Goal: Information Seeking & Learning: Learn about a topic

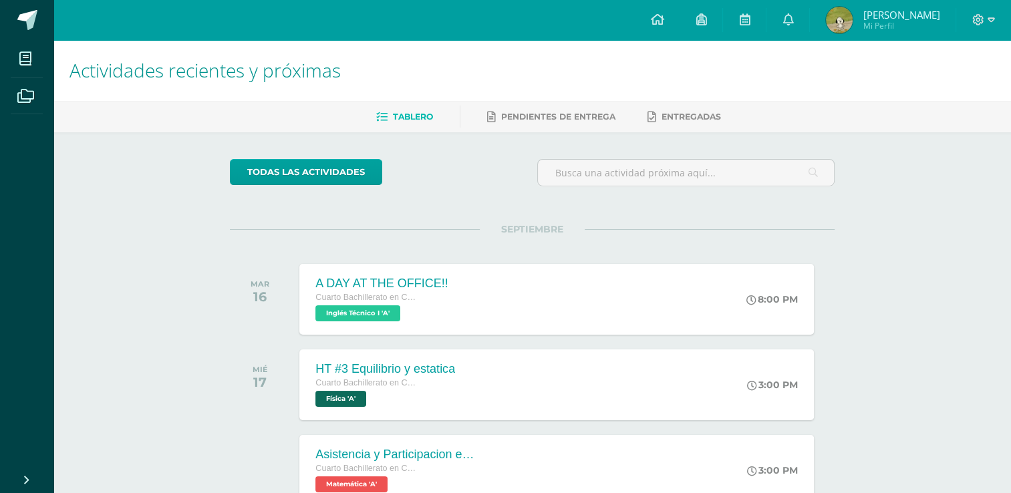
drag, startPoint x: 0, startPoint y: 0, endPoint x: 804, endPoint y: 29, distance: 804.7
click at [804, 29] on link at bounding box center [787, 20] width 43 height 40
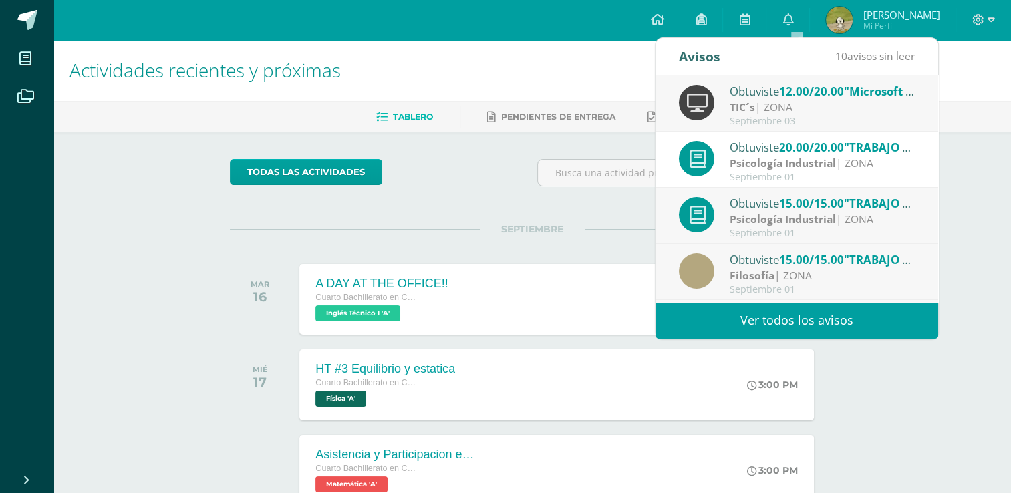
click at [804, 29] on link at bounding box center [787, 20] width 43 height 40
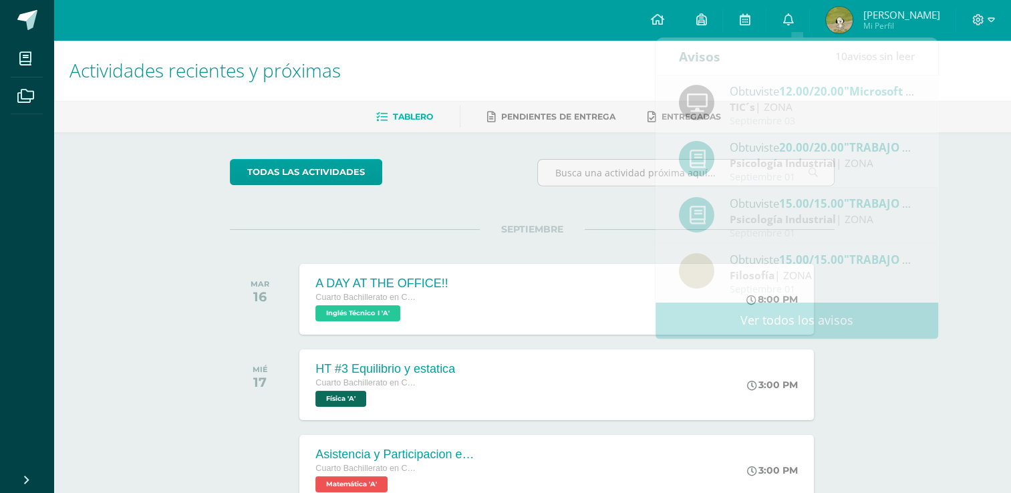
click at [383, 325] on div "A DAY AT THE OFFICE!! Cuarto Bachillerato en CCLL con Orientación en Diseño Grá…" at bounding box center [381, 299] width 164 height 71
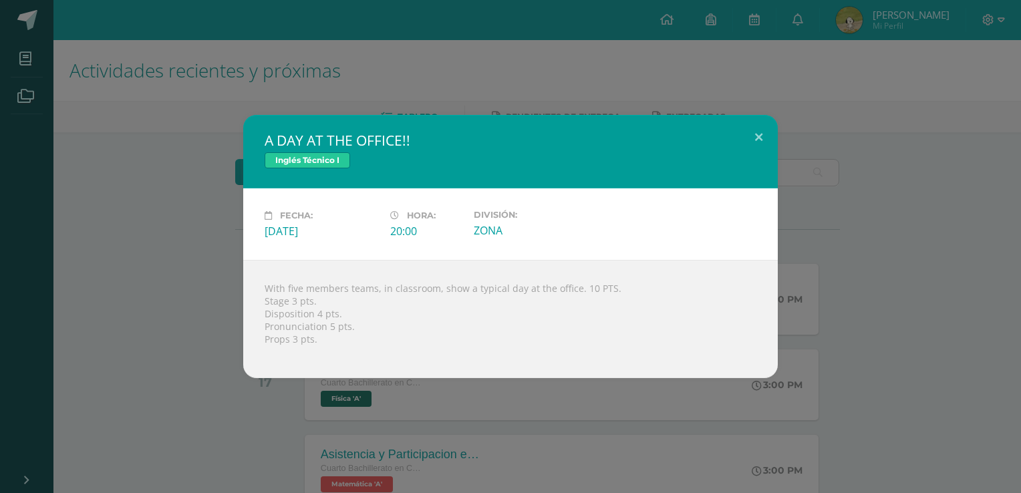
click at [830, 349] on div "A DAY AT THE OFFICE!! Inglés Técnico I Fecha: [DATE] Hora: 20:00 División:" at bounding box center [510, 246] width 1010 height 263
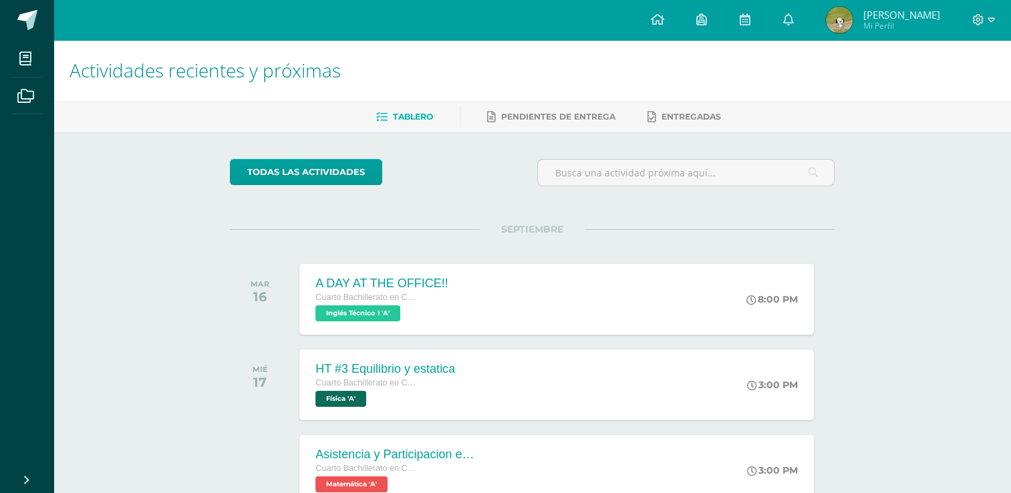
click at [452, 302] on div "A DAY AT THE OFFICE!! Cuarto Bachillerato en CCLL con Orientación en Diseño Grá…" at bounding box center [381, 299] width 164 height 71
